Goal: Navigation & Orientation: Find specific page/section

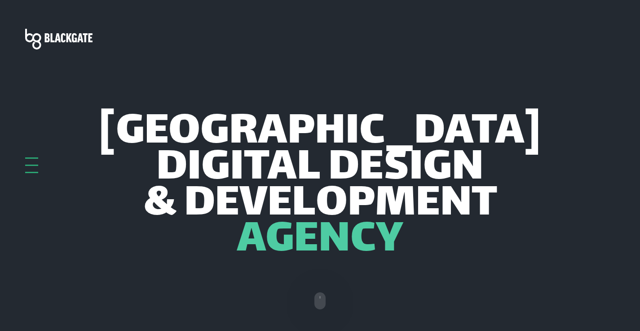
click at [359, 120] on span "Adelaide" at bounding box center [320, 133] width 442 height 36
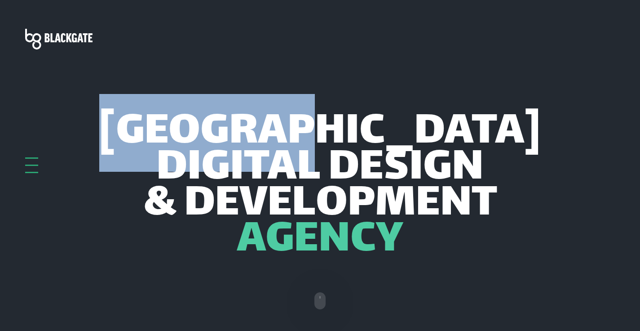
click at [359, 120] on span "Adelaide" at bounding box center [320, 133] width 442 height 36
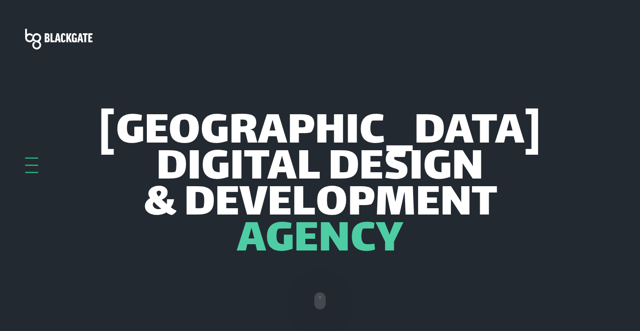
click at [497, 135] on h1 "Adelaide Digital Design & Development Agency" at bounding box center [320, 187] width 590 height 144
click at [285, 129] on span "Adelaide" at bounding box center [320, 133] width 442 height 36
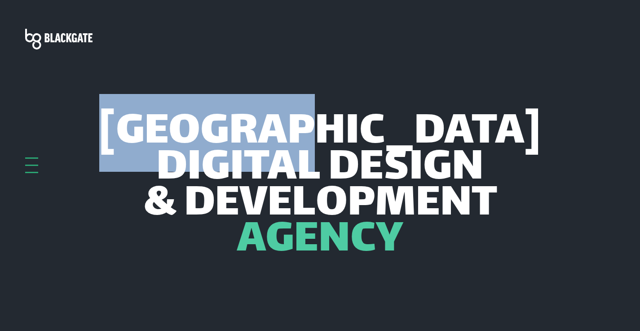
click at [285, 129] on span "Adelaide" at bounding box center [320, 133] width 442 height 36
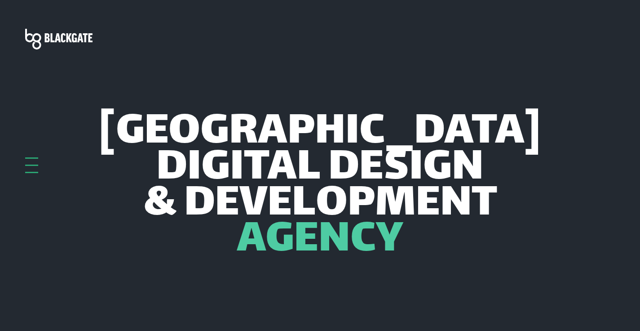
click at [306, 187] on span "& Development" at bounding box center [320, 205] width 354 height 36
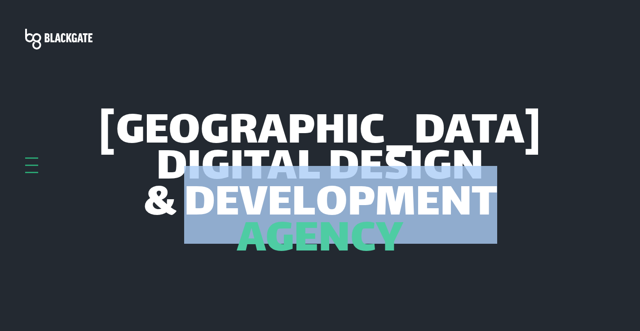
click at [306, 187] on span "& Development" at bounding box center [320, 205] width 354 height 36
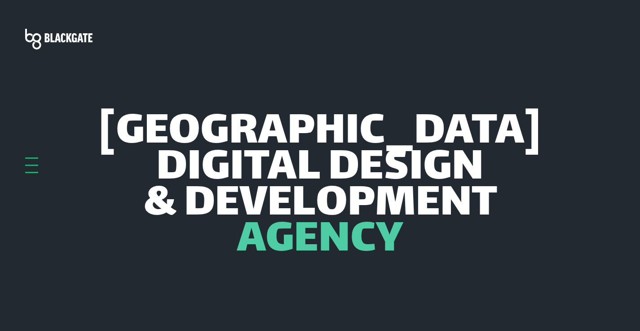
click at [381, 187] on span "& Development" at bounding box center [320, 205] width 354 height 36
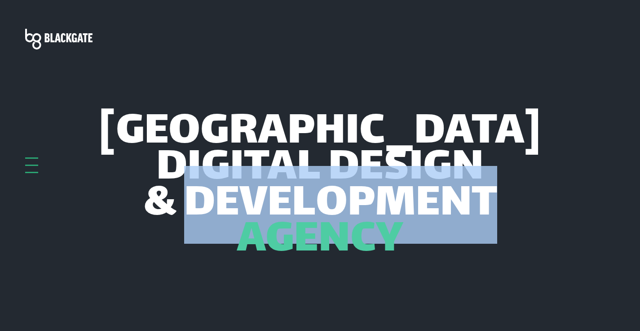
click at [381, 187] on span "& Development" at bounding box center [320, 205] width 354 height 36
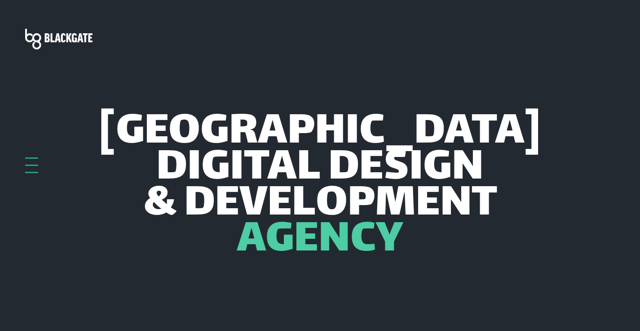
click at [274, 128] on span "Adelaide" at bounding box center [320, 133] width 442 height 36
click at [273, 128] on span "Adelaide" at bounding box center [320, 133] width 442 height 36
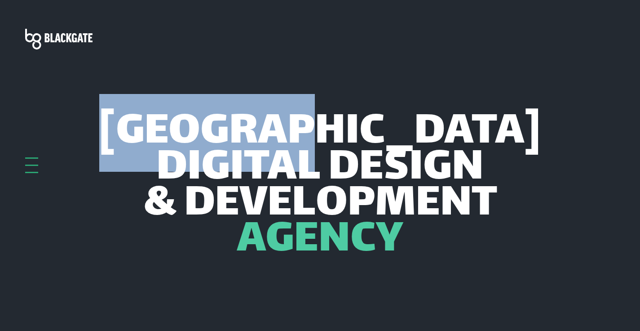
click at [273, 128] on span "Adelaide" at bounding box center [320, 133] width 442 height 36
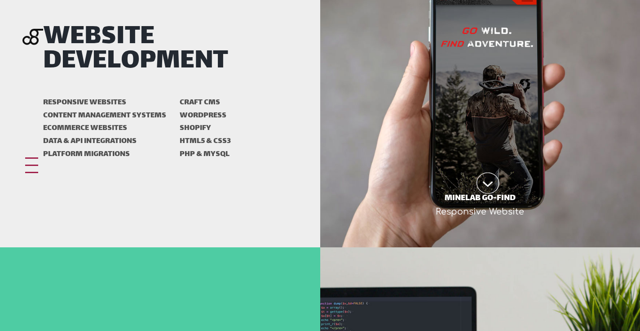
scroll to position [375, 0]
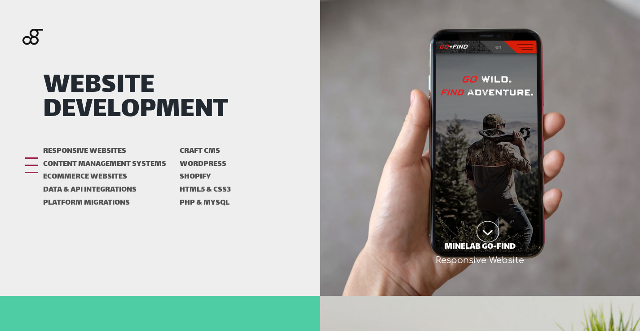
click at [200, 151] on li "Craft CMS" at bounding box center [228, 151] width 97 height 13
click at [216, 149] on li "Craft CMS" at bounding box center [228, 151] width 97 height 13
click at [87, 80] on h2 "Website Development" at bounding box center [160, 98] width 234 height 49
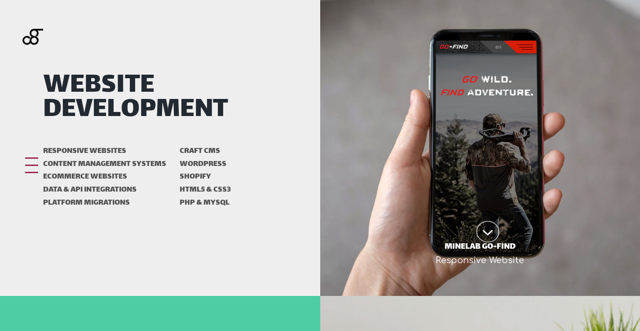
click at [87, 80] on h2 "Website Development" at bounding box center [160, 98] width 234 height 49
click at [175, 86] on h2 "Website Development" at bounding box center [160, 98] width 234 height 49
click at [120, 74] on h2 "Website Development" at bounding box center [160, 98] width 234 height 49
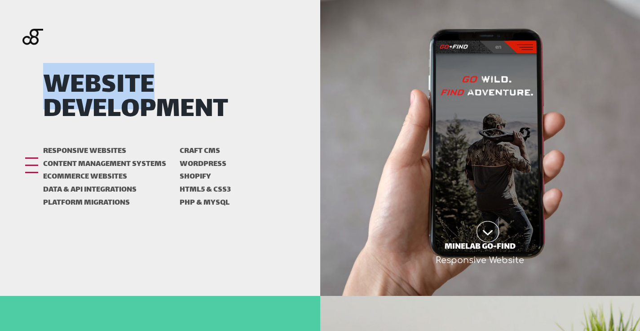
click at [120, 74] on h2 "Website Development" at bounding box center [160, 98] width 234 height 49
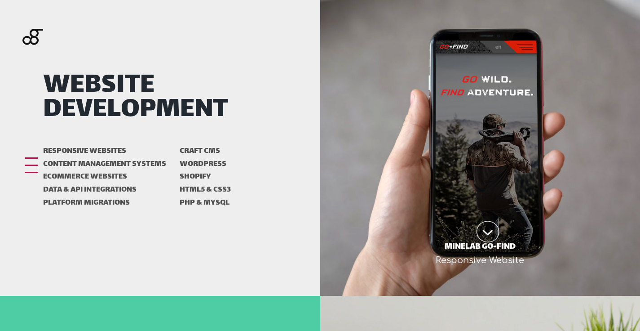
click at [167, 101] on h2 "Website Development" at bounding box center [160, 98] width 234 height 49
click at [218, 99] on h2 "Website Development" at bounding box center [160, 98] width 234 height 49
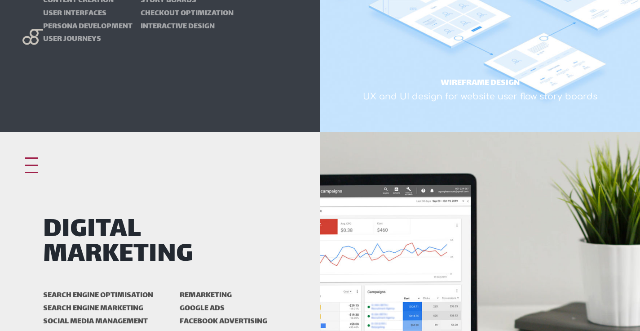
scroll to position [1397, 0]
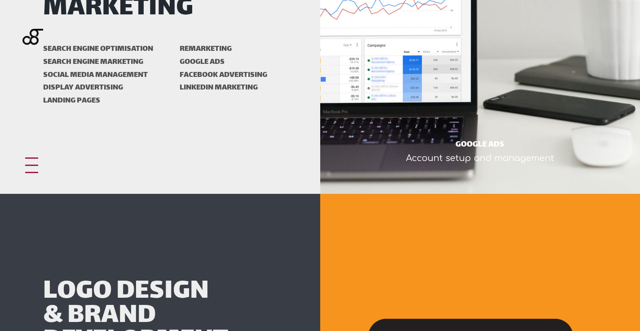
click at [35, 169] on div at bounding box center [31, 165] width 13 height 16
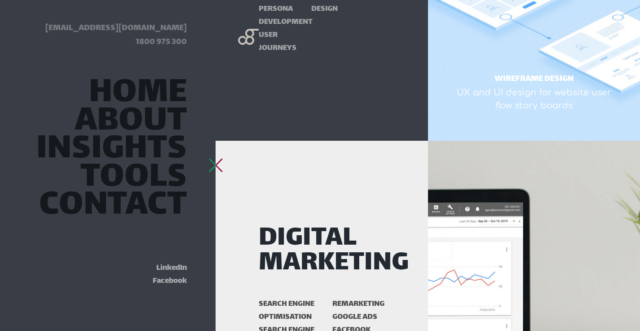
click at [207, 165] on div "hello@blackgate.com.au 1800 975 300 Home About Insights Tools Contact LinkedIn …" at bounding box center [108, 165] width 216 height 331
click at [215, 159] on div at bounding box center [215, 157] width 13 height 1
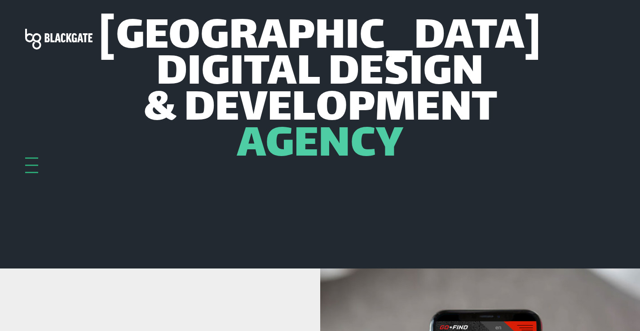
scroll to position [0, 0]
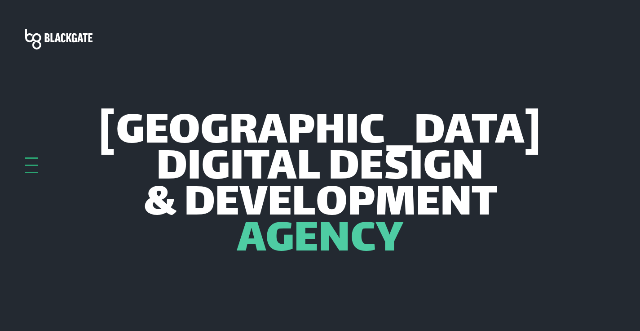
click at [31, 159] on div at bounding box center [31, 157] width 13 height 1
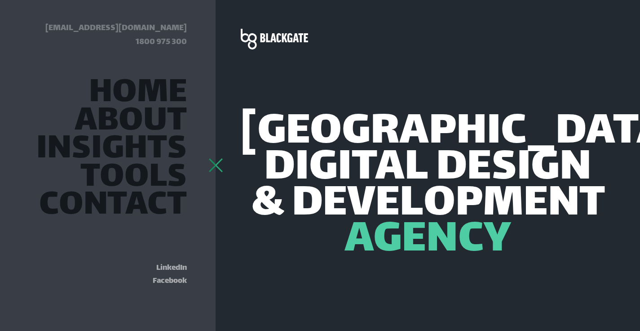
click at [216, 159] on div at bounding box center [215, 157] width 13 height 1
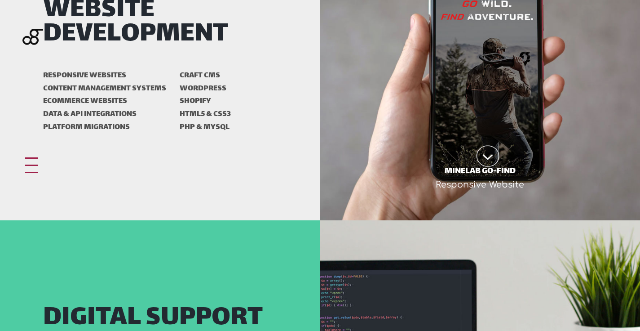
scroll to position [664, 0]
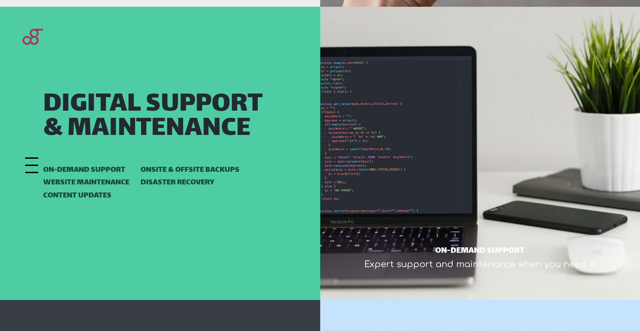
click at [22, 159] on div "Digital Support & Maintenance On-demand Support Website Maintenance Content Upd…" at bounding box center [160, 153] width 320 height 293
click at [26, 162] on div at bounding box center [31, 165] width 13 height 16
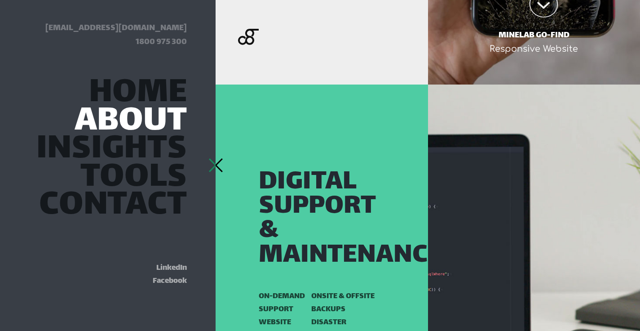
click at [151, 123] on link "About" at bounding box center [131, 122] width 112 height 24
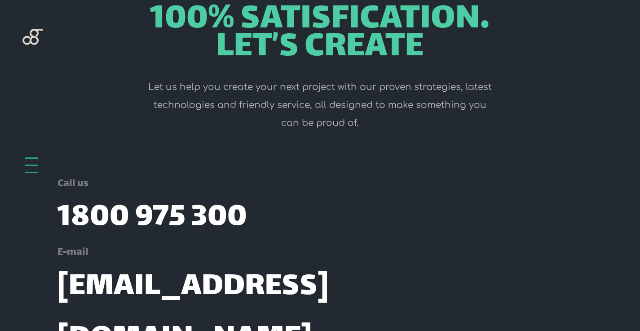
scroll to position [1306, 0]
